Goal: Navigation & Orientation: Find specific page/section

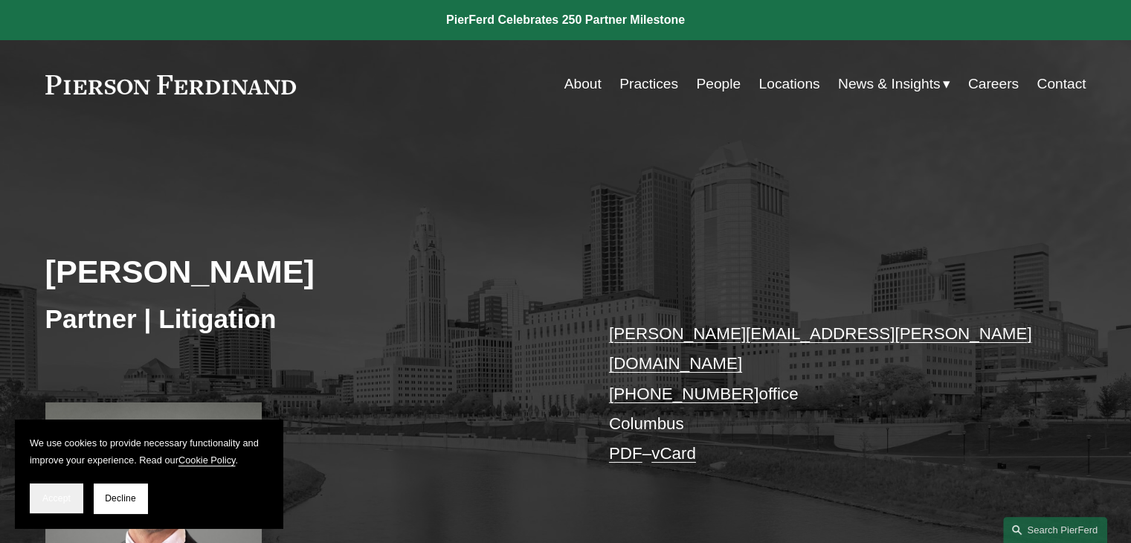
click at [54, 494] on span "Accept" at bounding box center [56, 498] width 28 height 10
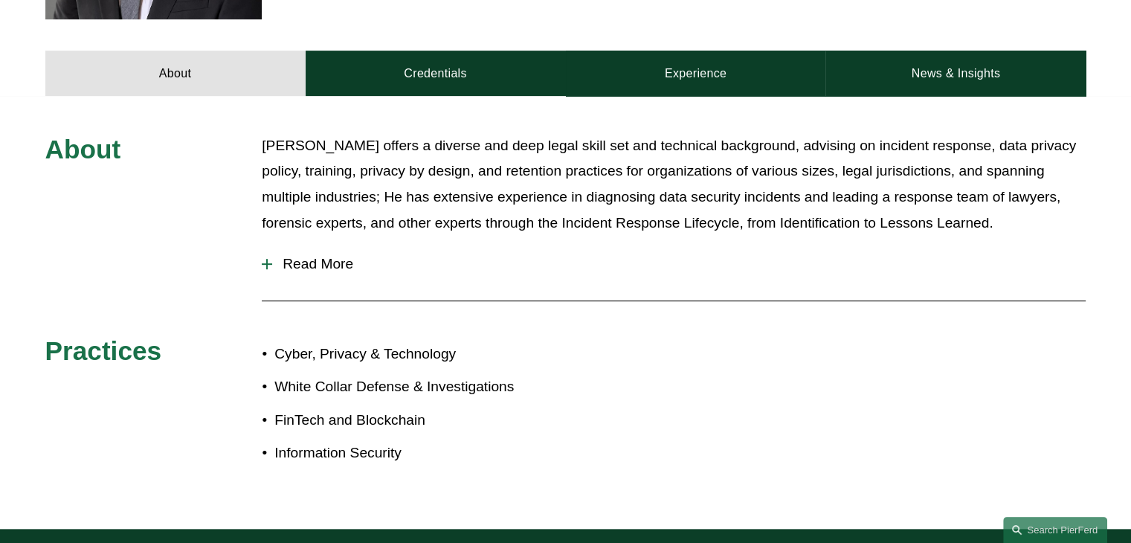
scroll to position [623, 0]
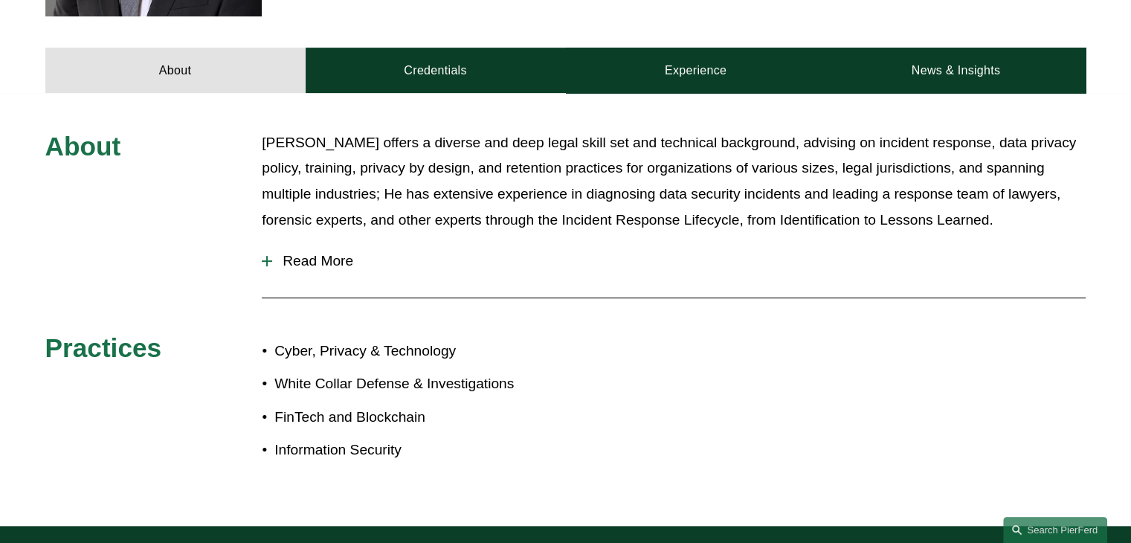
click at [269, 260] on div at bounding box center [267, 260] width 10 height 1
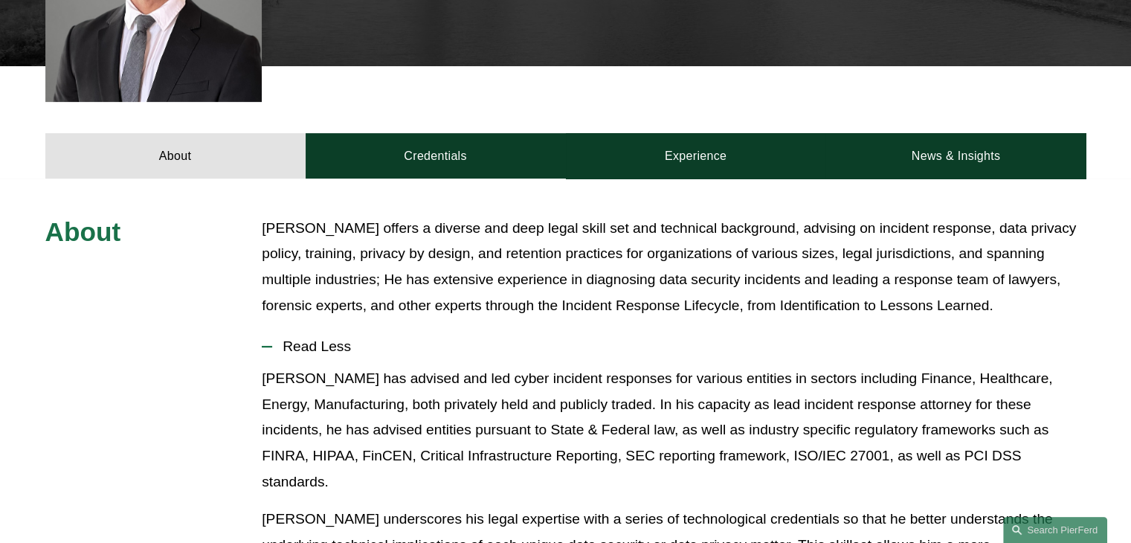
scroll to position [440, 0]
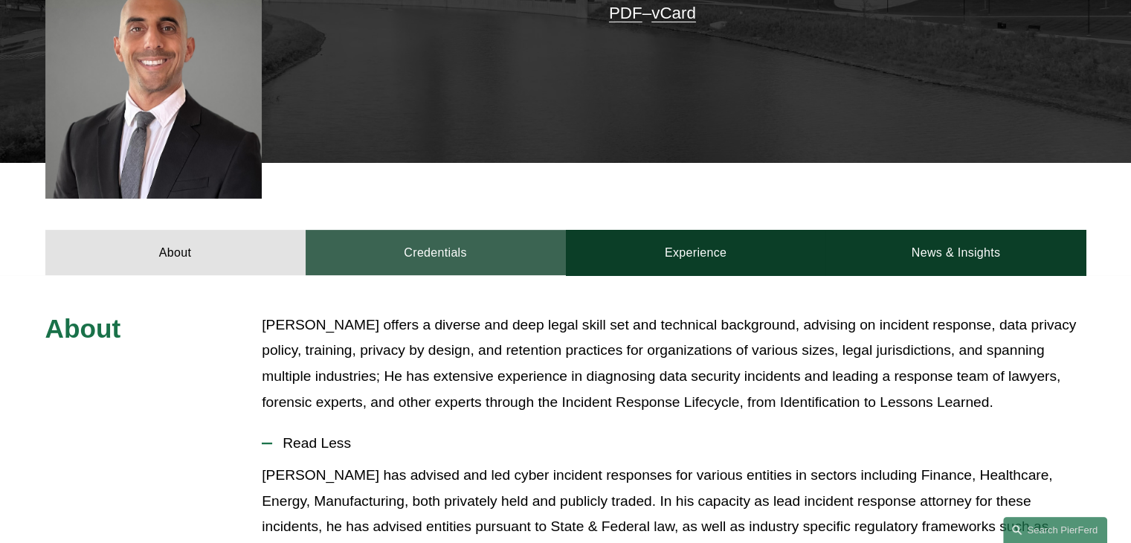
click at [456, 237] on link "Credentials" at bounding box center [436, 252] width 260 height 45
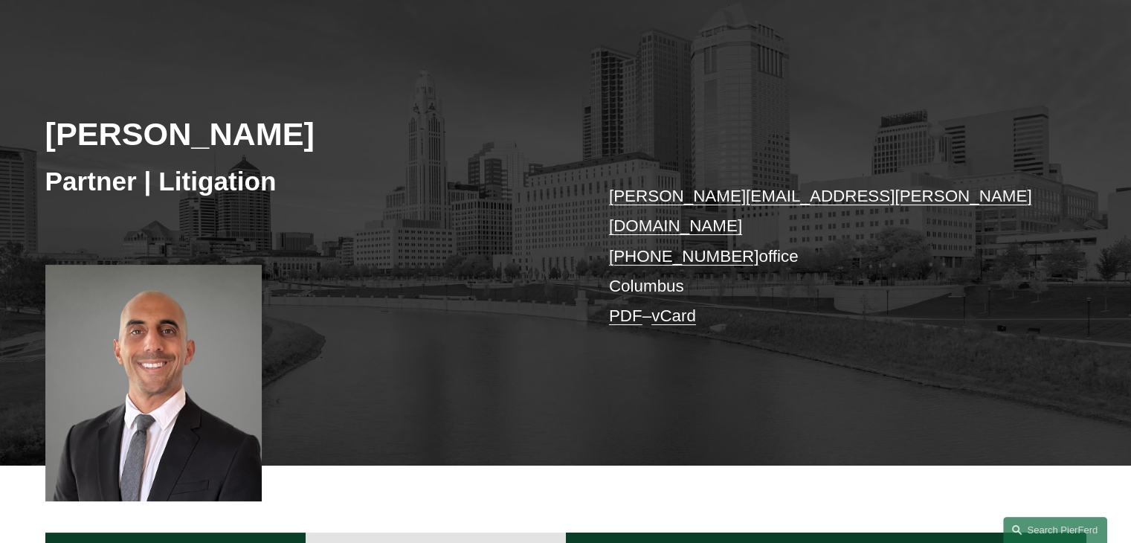
scroll to position [0, 0]
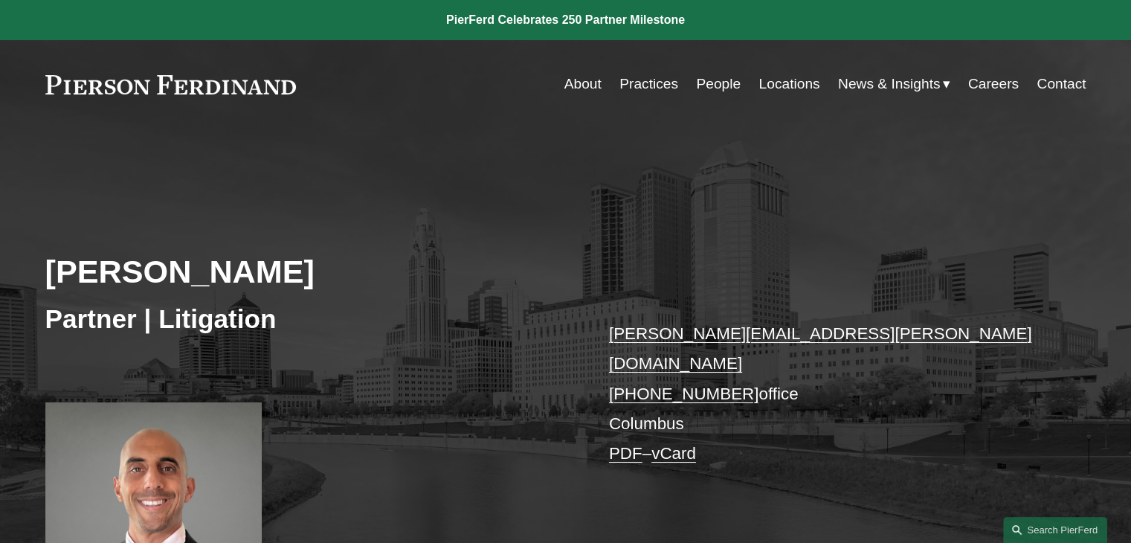
click at [644, 90] on link "Practices" at bounding box center [649, 84] width 59 height 28
